Goal: Task Accomplishment & Management: Complete application form

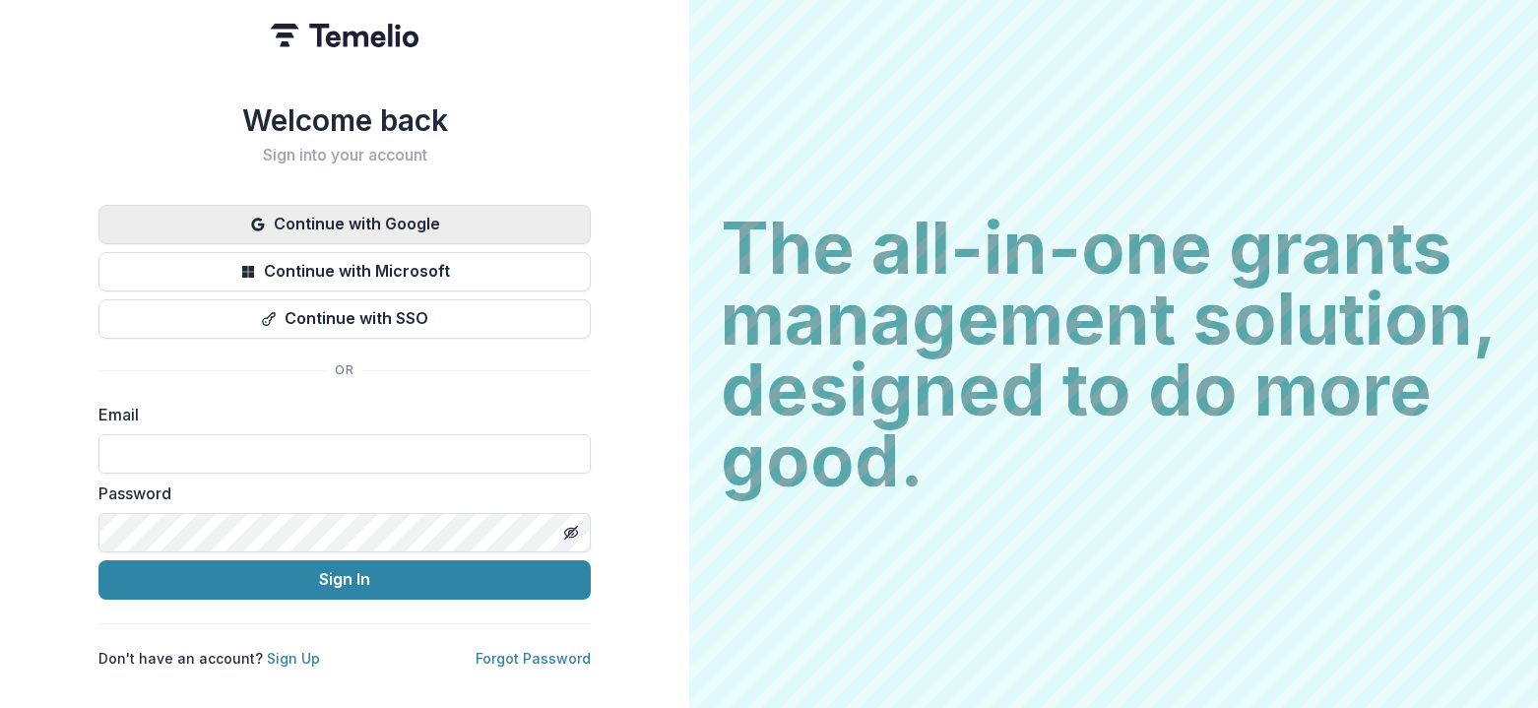
click at [440, 215] on button "Continue with Google" at bounding box center [344, 224] width 492 height 39
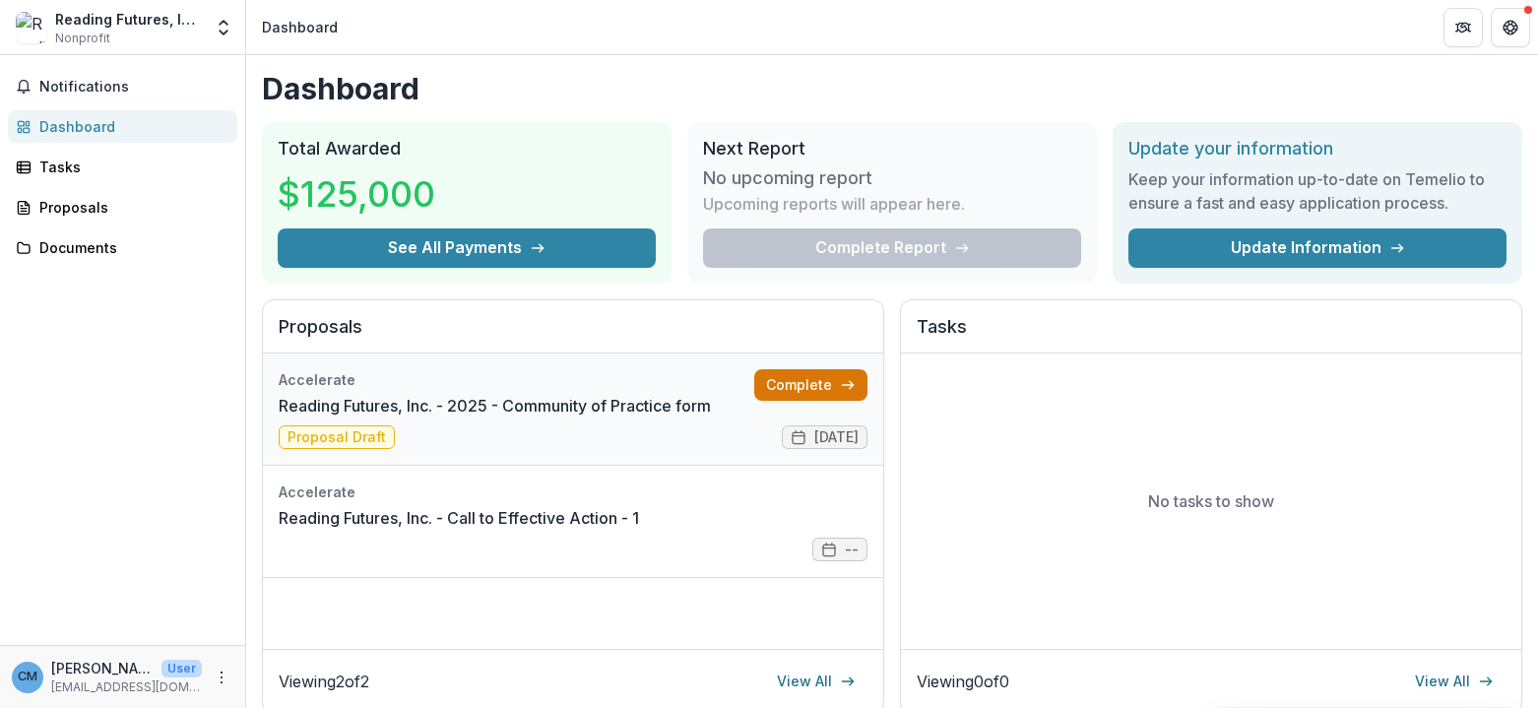
click at [810, 386] on link "Complete" at bounding box center [810, 385] width 113 height 32
